Goal: Task Accomplishment & Management: Manage account settings

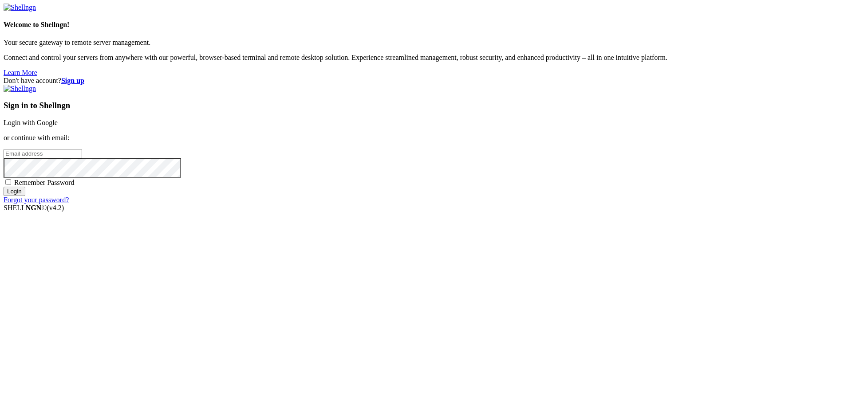
click at [58, 126] on link "Login with Google" at bounding box center [31, 123] width 54 height 8
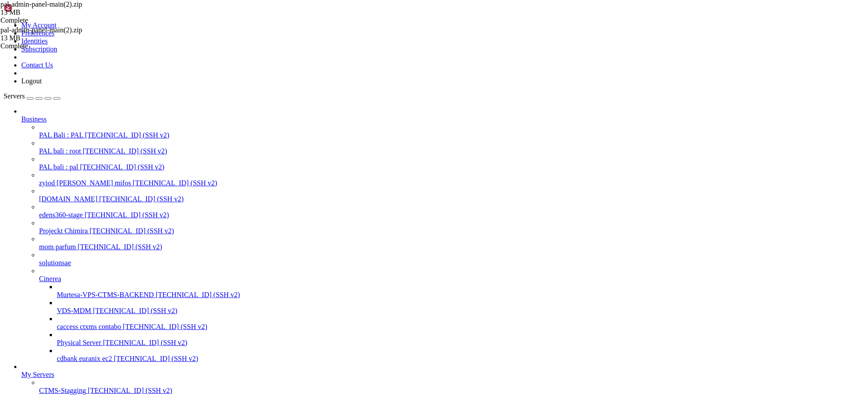
drag, startPoint x: 35, startPoint y: 919, endPoint x: 8, endPoint y: 802, distance: 119.8
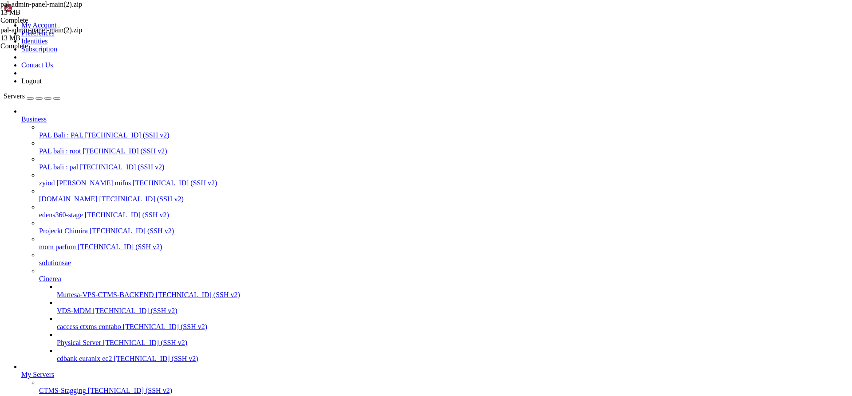
copy span "~"
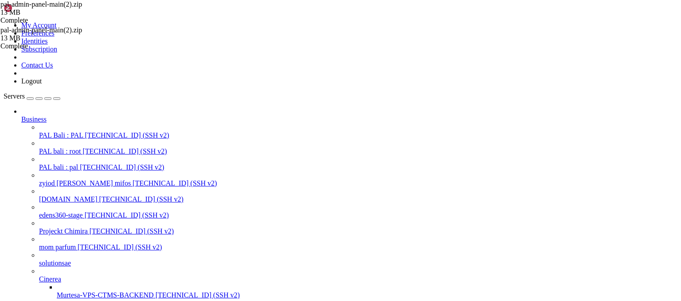
scroll to position [269, 0]
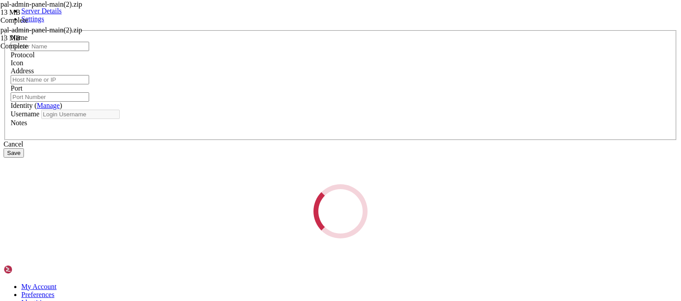
type input "aliouimedamine-contabo 8gb"
type input "[TECHNICAL_ID]"
type input "22"
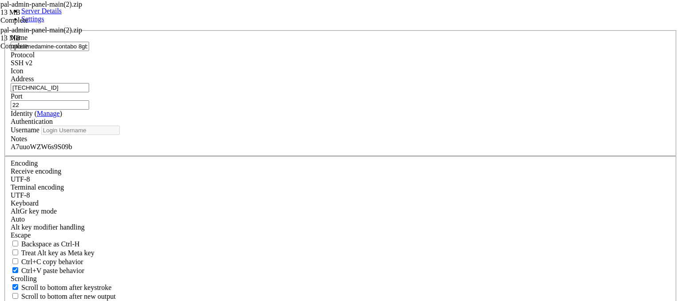
type input "root"
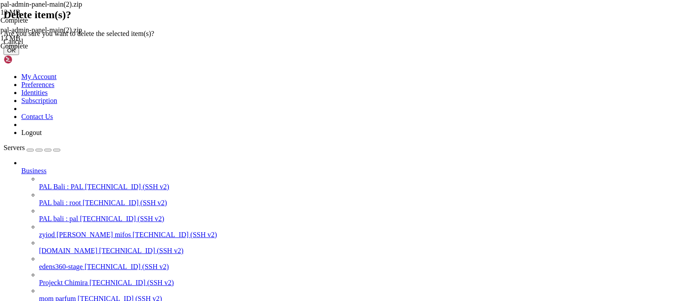
click at [19, 55] on button "OK" at bounding box center [12, 50] width 16 height 9
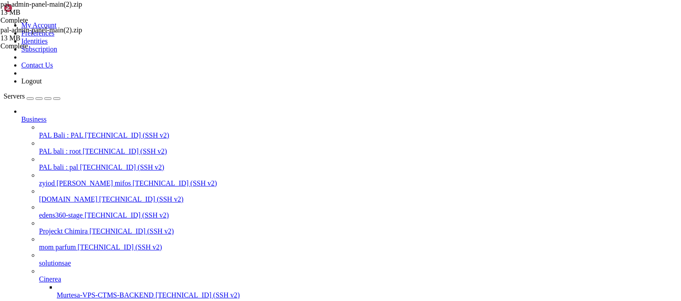
scroll to position [245, 0]
type input "element-euranixcloud"
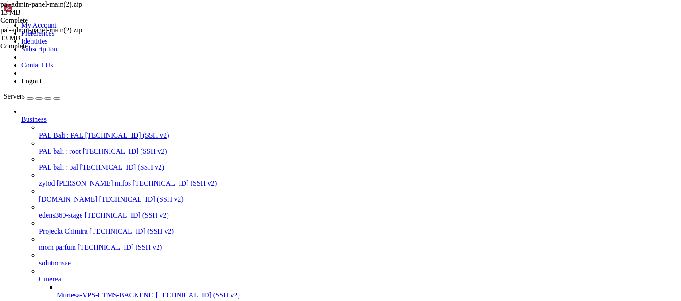
type input "s"
type input "[DATE]"
click at [56, 225] on div "Servers Business PAL Bali : PAL [TECHNICAL_ID] (SSH v2) PAL bali : root [TECHNI…" at bounding box center [341, 275] width 674 height 366
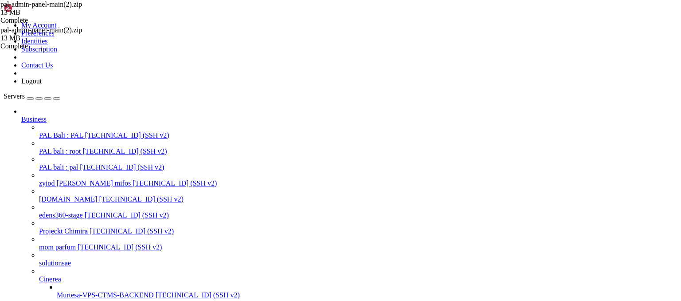
type input "C"
type input "[DATE] CTMS"
